Goal: Task Accomplishment & Management: Use online tool/utility

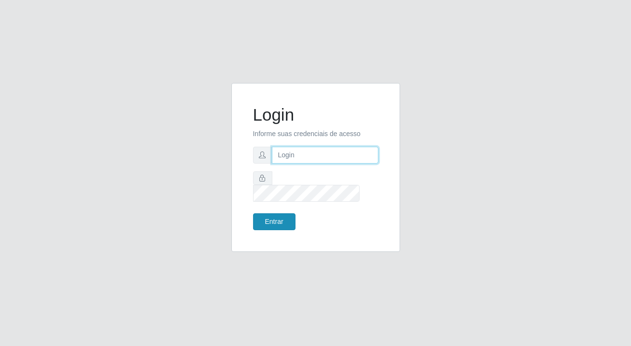
type input "[PERSON_NAME][EMAIL_ADDRESS][DOMAIN_NAME]"
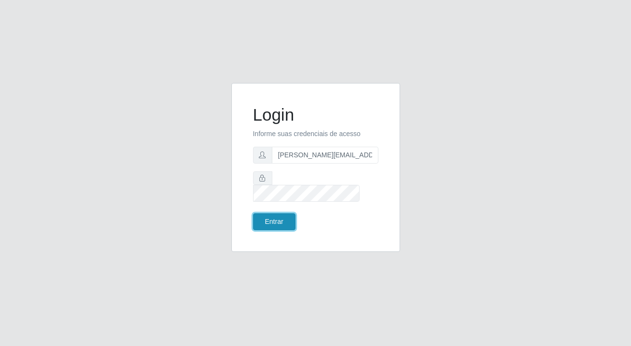
click at [267, 218] on button "Entrar" at bounding box center [274, 221] width 42 height 17
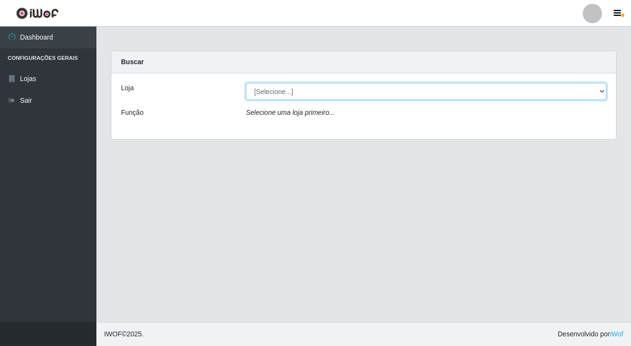
click at [286, 95] on select "[Selecione...] Rede Potiguar 2 - Macaíba" at bounding box center [426, 91] width 361 height 17
select select "101"
click at [246, 83] on select "[Selecione...] Rede Potiguar 2 - Macaíba" at bounding box center [426, 91] width 361 height 17
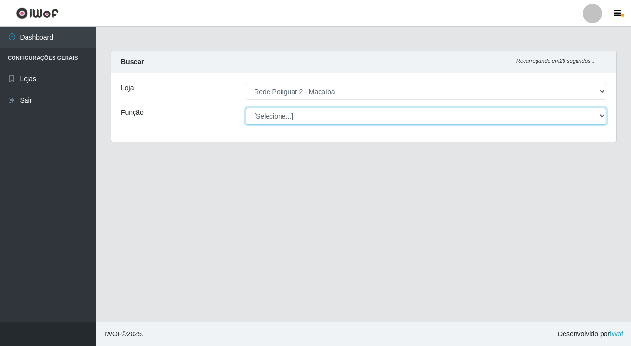
click at [281, 115] on select "[Selecione...] ASG ASG + ASG ++ Auxiliar de Estoque Balconista Embalador Reposi…" at bounding box center [426, 116] width 361 height 17
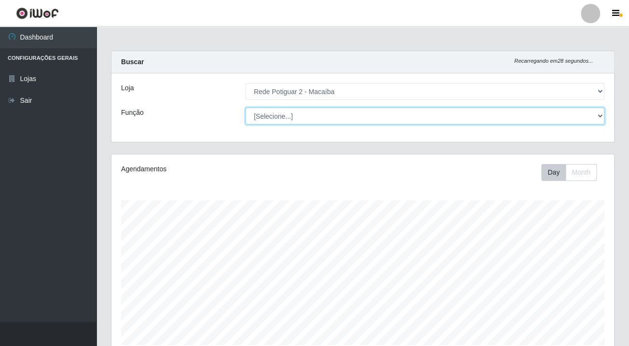
scroll to position [200, 502]
select select "1"
click at [245, 108] on select "[Selecione...] ASG ASG + ASG ++ Auxiliar de Estoque Balconista Embalador Reposi…" at bounding box center [424, 116] width 359 height 17
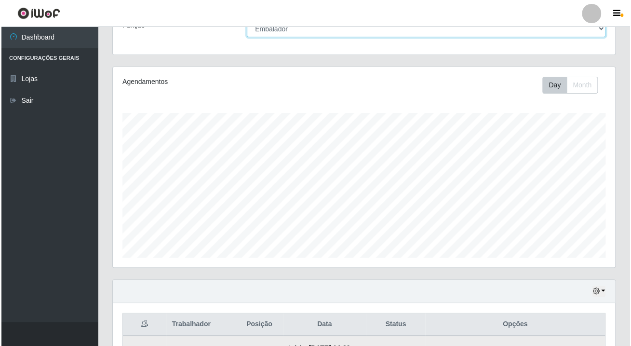
scroll to position [242, 0]
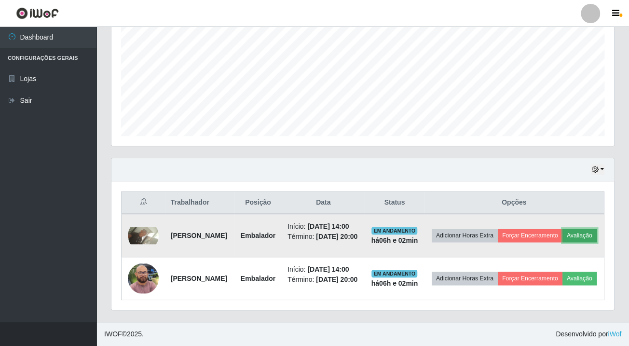
click at [562, 229] on button "Avaliação" at bounding box center [579, 235] width 34 height 13
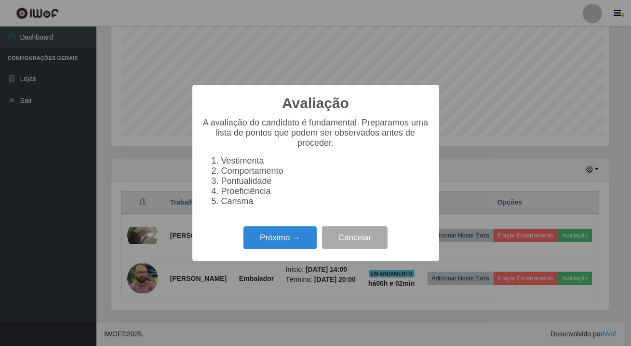
scroll to position [200, 497]
click at [284, 241] on button "Próximo →" at bounding box center [279, 237] width 73 height 23
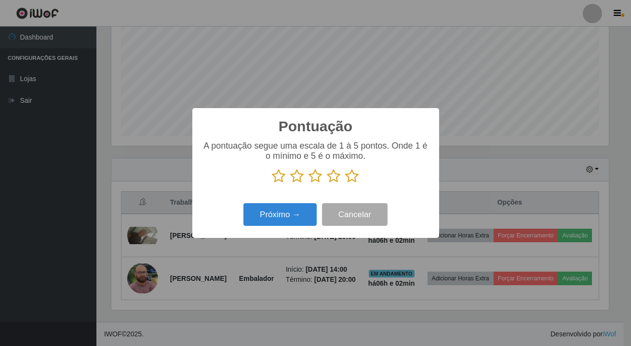
click at [358, 177] on icon at bounding box center [352, 176] width 13 height 14
click at [346, 183] on input "radio" at bounding box center [346, 183] width 0 height 0
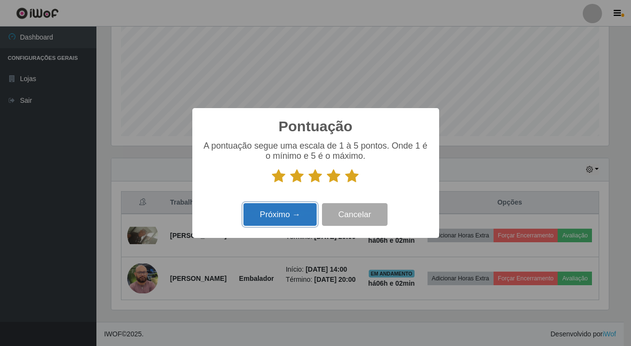
click at [289, 211] on button "Próximo →" at bounding box center [279, 214] width 73 height 23
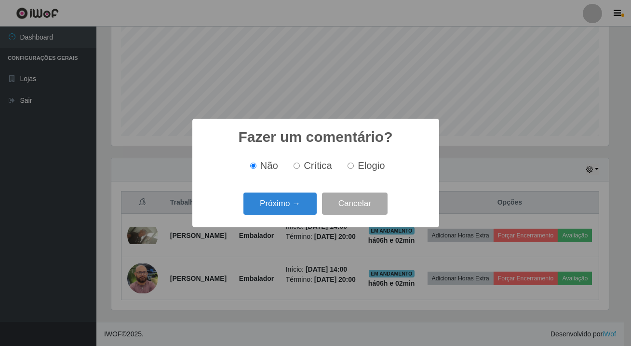
click at [289, 211] on button "Próximo →" at bounding box center [279, 203] width 73 height 23
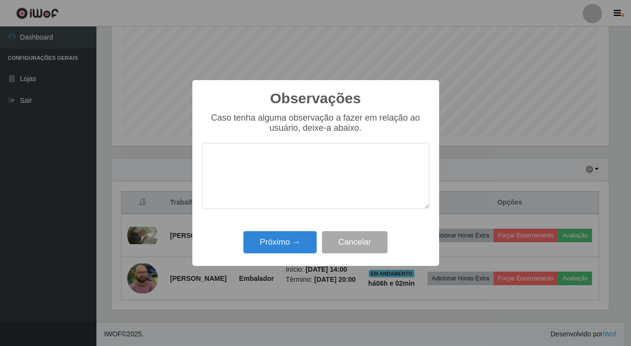
click at [284, 231] on div "Próximo → Cancelar" at bounding box center [316, 241] width 228 height 27
click at [284, 237] on button "Próximo →" at bounding box center [279, 242] width 73 height 23
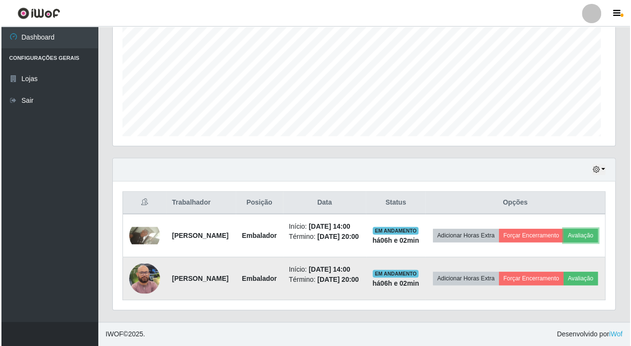
scroll to position [200, 502]
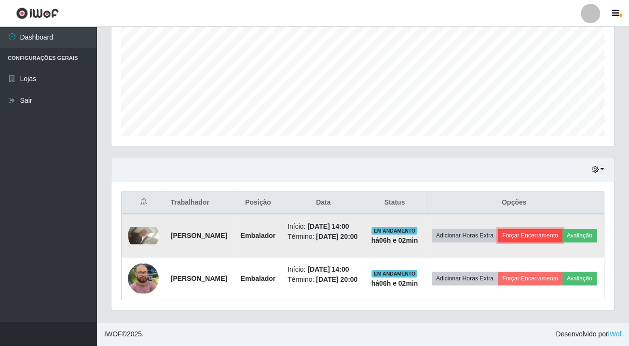
click at [562, 229] on button "Forçar Encerramento" at bounding box center [529, 235] width 65 height 13
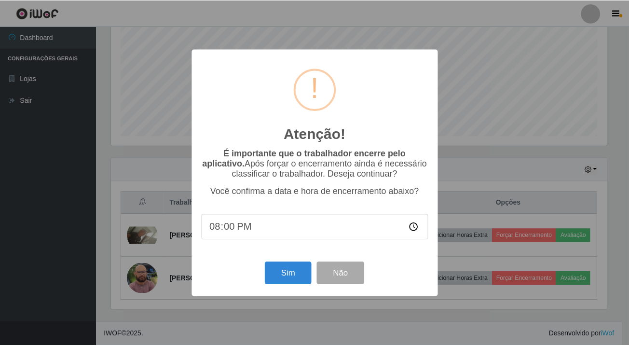
scroll to position [200, 497]
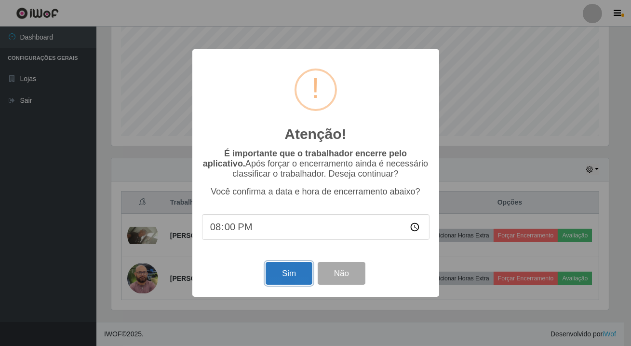
click at [278, 273] on button "Sim" at bounding box center [289, 273] width 47 height 23
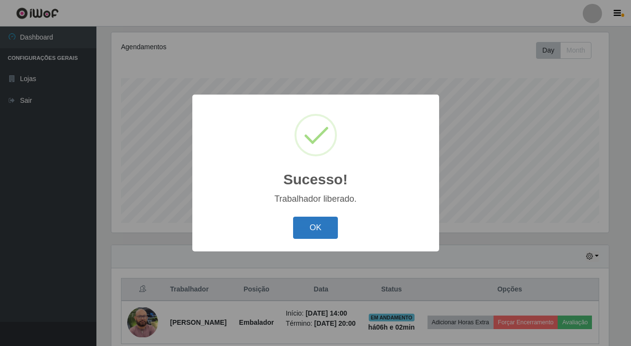
click at [331, 222] on button "OK" at bounding box center [315, 227] width 45 height 23
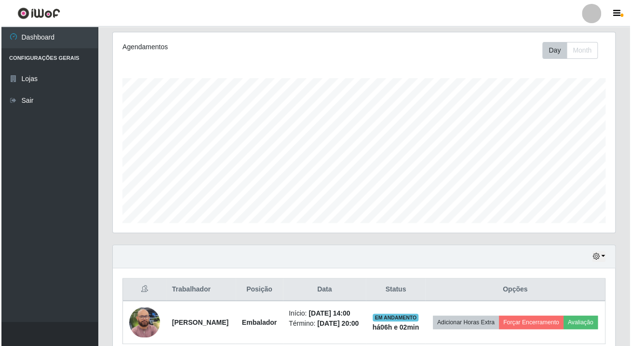
scroll to position [200, 502]
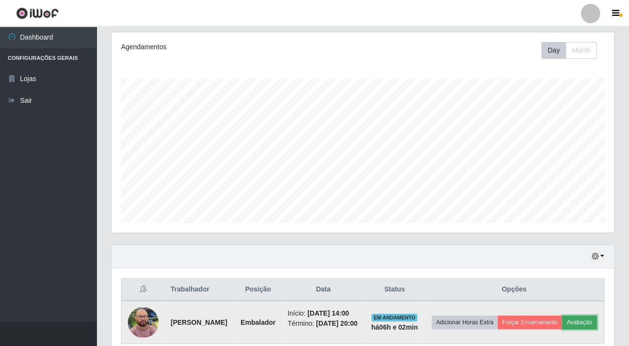
click at [562, 329] on button "Avaliação" at bounding box center [579, 321] width 34 height 13
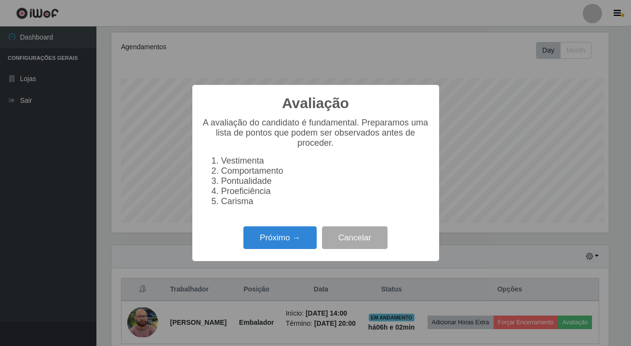
scroll to position [200, 497]
drag, startPoint x: 265, startPoint y: 251, endPoint x: 271, endPoint y: 240, distance: 12.6
click at [271, 240] on button "Próximo →" at bounding box center [279, 237] width 73 height 23
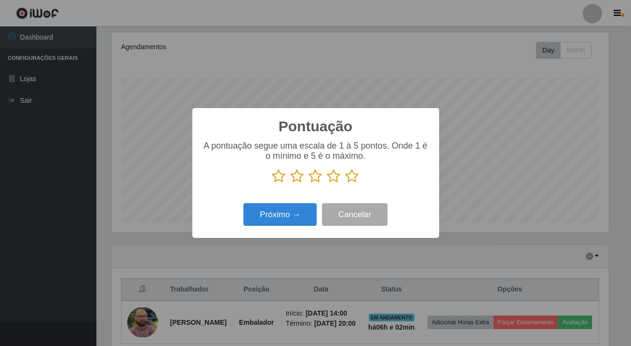
scroll to position [481872, 481574]
click at [357, 174] on icon at bounding box center [352, 176] width 13 height 14
click at [346, 183] on input "radio" at bounding box center [346, 183] width 0 height 0
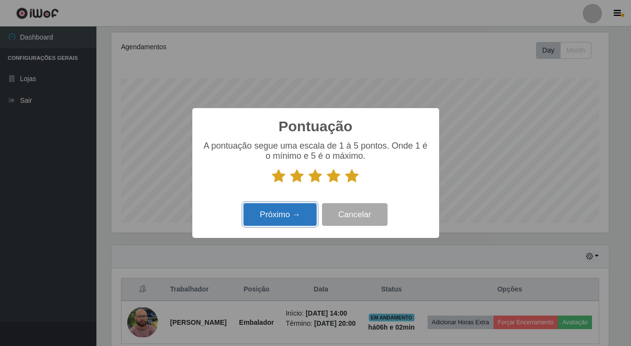
click at [284, 209] on button "Próximo →" at bounding box center [279, 214] width 73 height 23
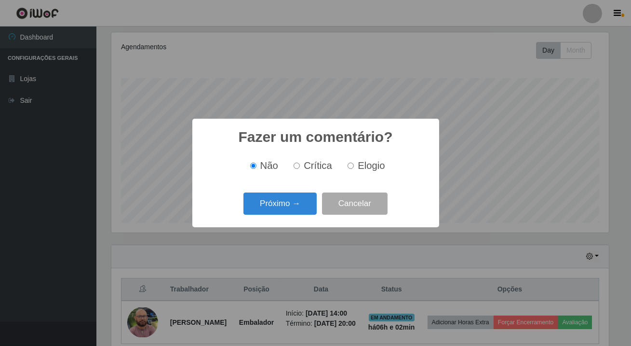
click at [284, 209] on button "Próximo →" at bounding box center [279, 203] width 73 height 23
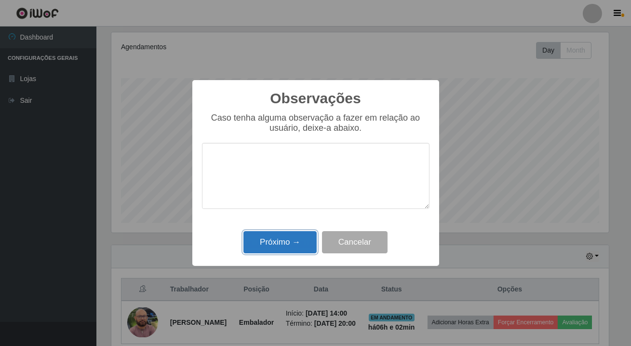
click at [284, 242] on button "Próximo →" at bounding box center [279, 242] width 73 height 23
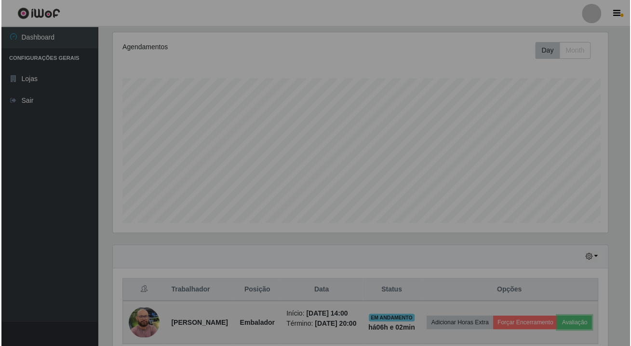
scroll to position [200, 502]
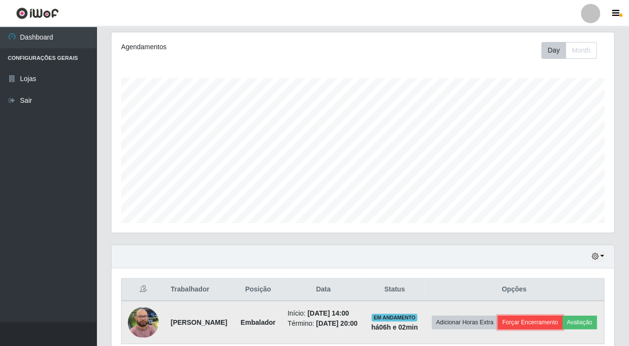
click at [555, 319] on button "Forçar Encerramento" at bounding box center [529, 321] width 65 height 13
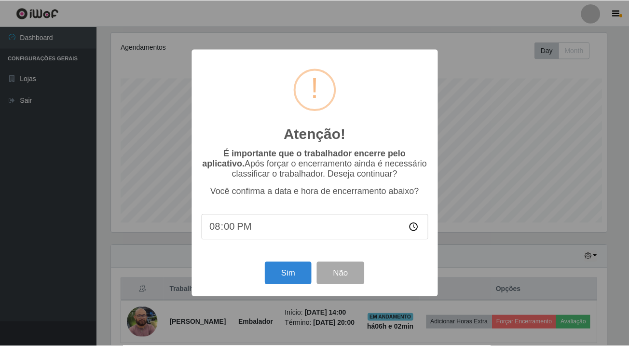
scroll to position [200, 497]
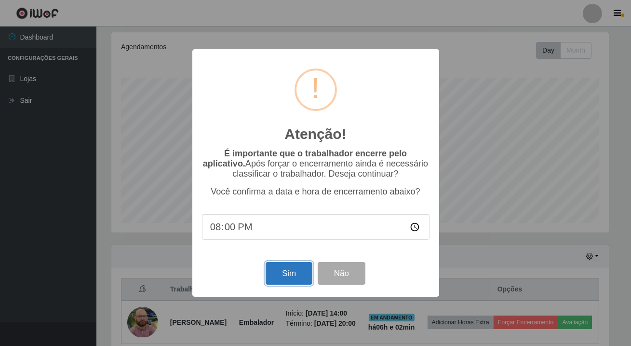
click at [276, 274] on button "Sim" at bounding box center [289, 273] width 47 height 23
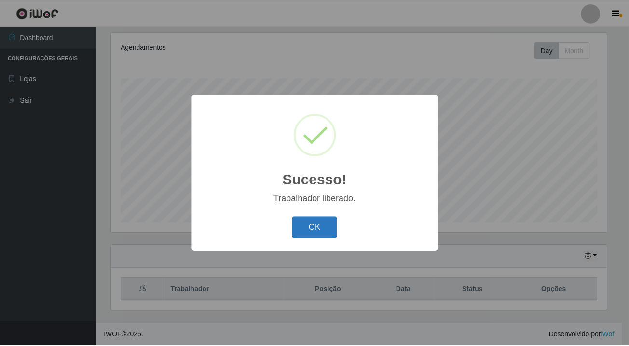
scroll to position [0, 0]
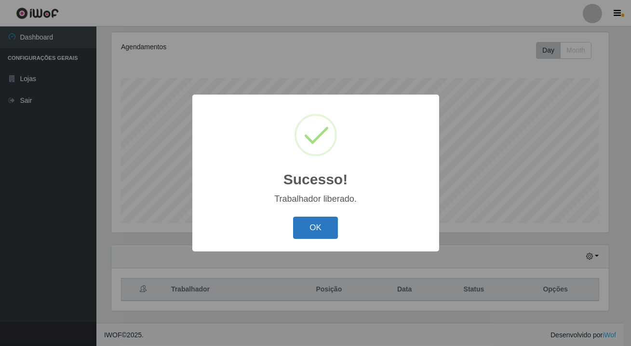
click at [328, 222] on button "OK" at bounding box center [315, 227] width 45 height 23
